Goal: Information Seeking & Learning: Learn about a topic

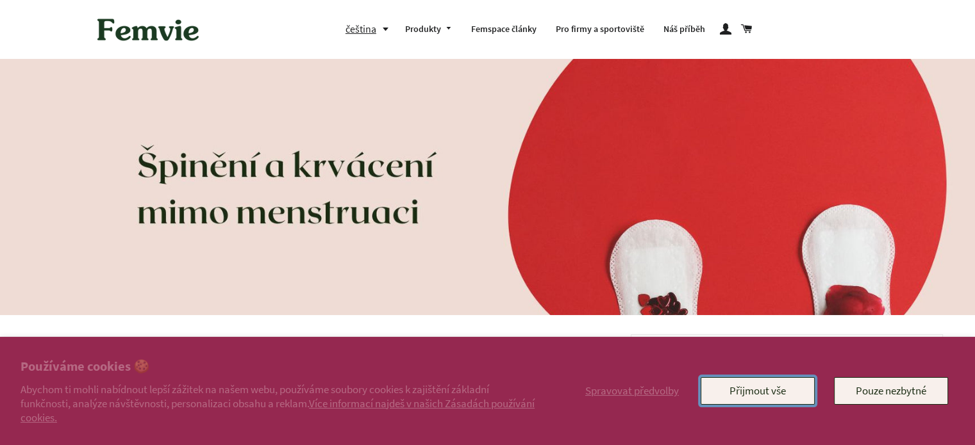
click at [775, 400] on button "Přijmout vše" at bounding box center [757, 390] width 114 height 27
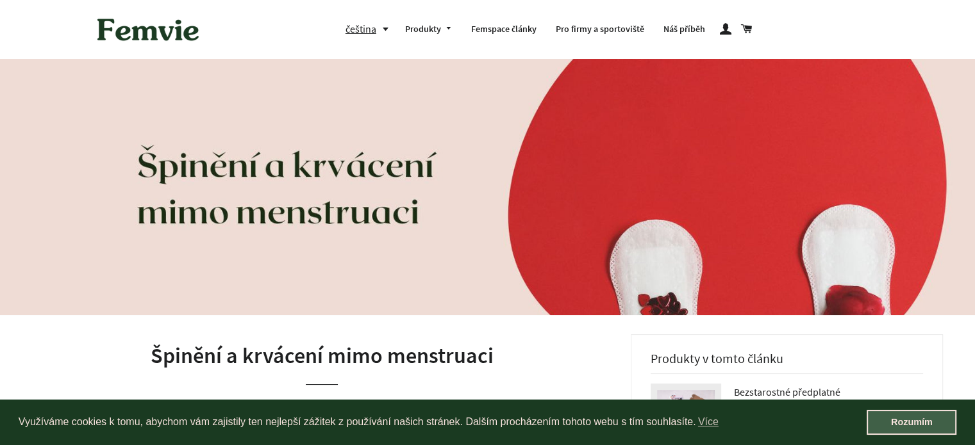
click at [898, 415] on link "Rozumím" at bounding box center [911, 423] width 90 height 26
click html "Napiště nám"
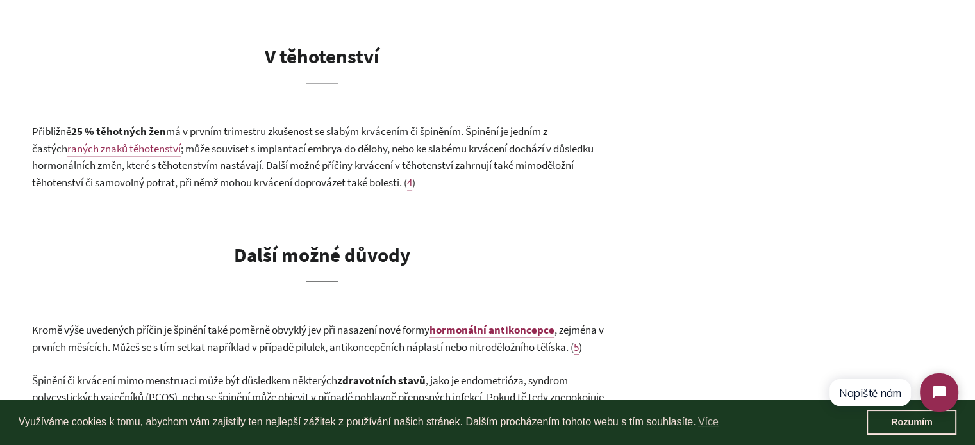
scroll to position [1890, 0]
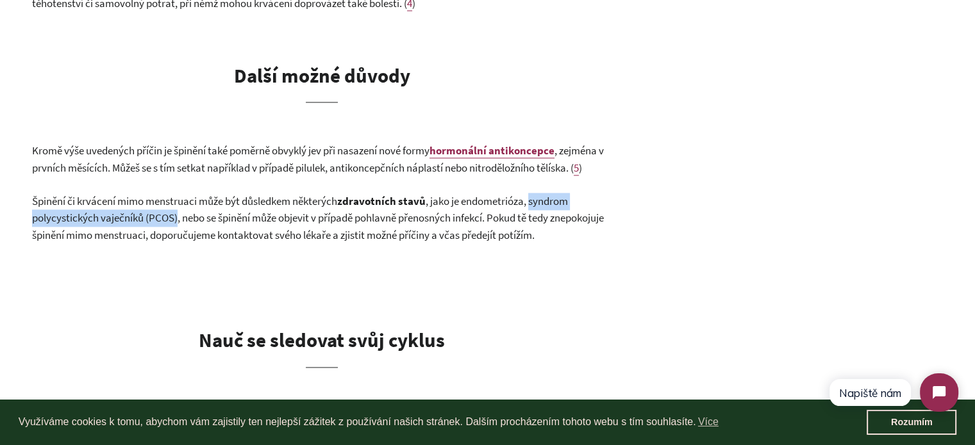
drag, startPoint x: 536, startPoint y: 201, endPoint x: 178, endPoint y: 217, distance: 358.6
click at [178, 217] on span ", jako je endometrióza, syndrom polycystických vaječníků (PCOS), nebo se špiněn…" at bounding box center [318, 218] width 572 height 48
copy span "syndrom polycystických vaječníků (PCOS)"
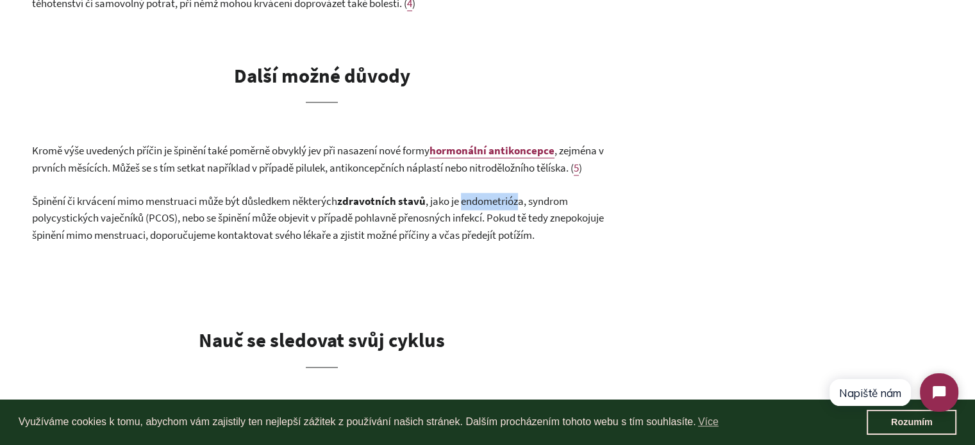
drag, startPoint x: 528, startPoint y: 199, endPoint x: 468, endPoint y: 202, distance: 60.3
click at [468, 202] on span ", jako je endometrióza, syndrom polycystických vaječníků (PCOS), nebo se špiněn…" at bounding box center [318, 218] width 572 height 48
copy span "endometrióz"
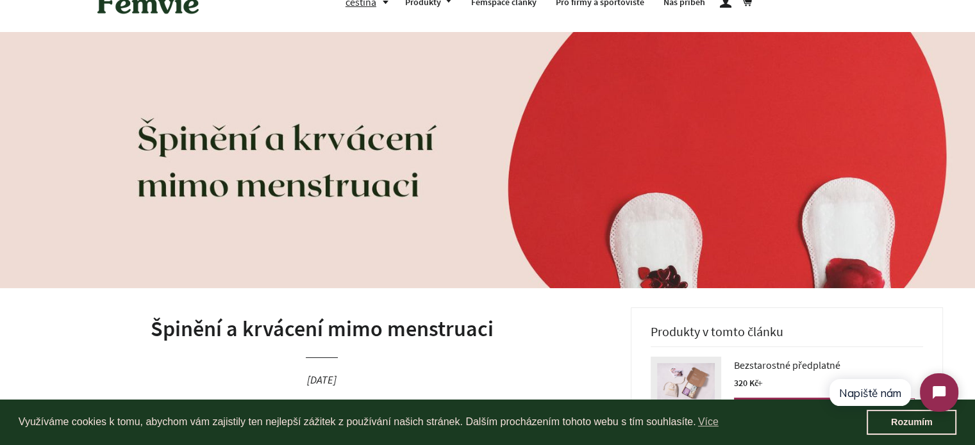
scroll to position [0, 0]
